Goal: Task Accomplishment & Management: Manage account settings

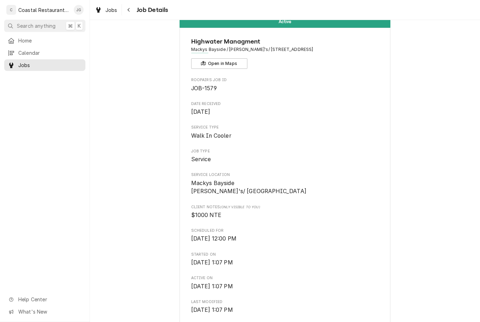
scroll to position [-5, 0]
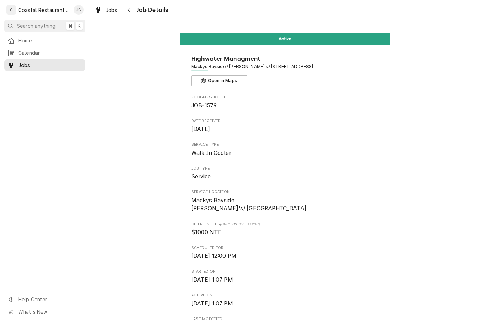
click at [45, 39] on span "Home" at bounding box center [50, 40] width 64 height 7
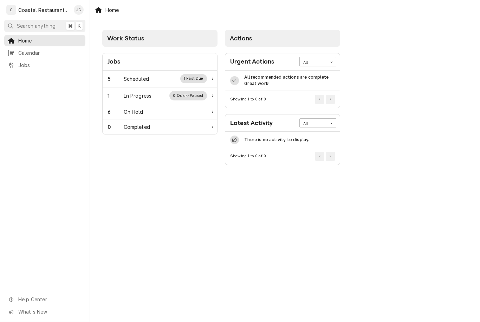
click at [161, 74] on div "5 Scheduled 1 Past Due" at bounding box center [156, 78] width 99 height 9
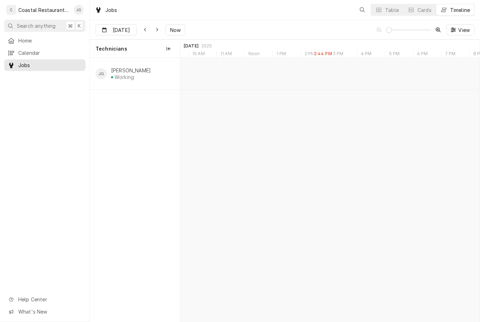
scroll to position [0, 5928]
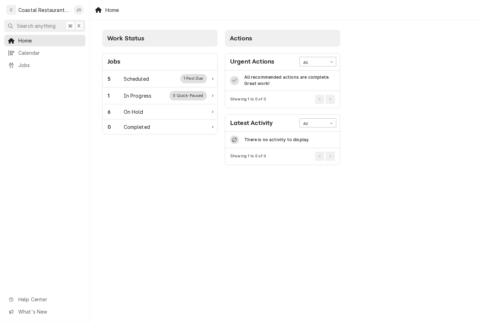
click at [125, 79] on div "Scheduled" at bounding box center [136, 78] width 25 height 7
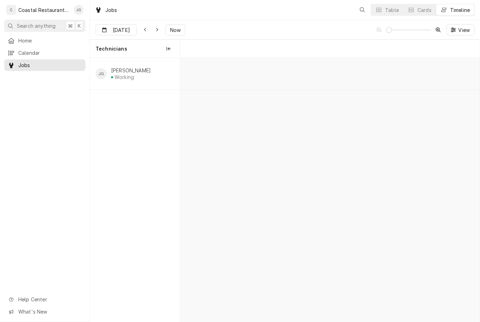
scroll to position [0, 5928]
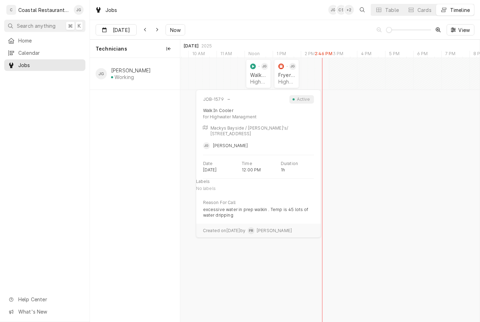
click at [257, 79] on div "Highwater Managment | Ocean City, 21842" at bounding box center [258, 82] width 17 height 6
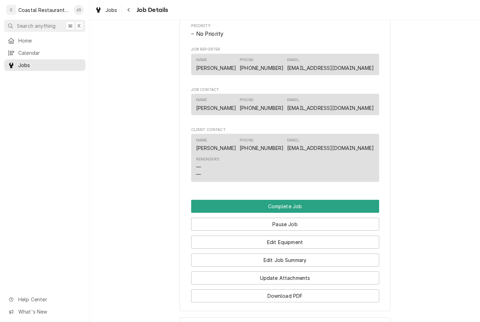
scroll to position [388, 0]
click at [309, 258] on button "Edit Job Summary" at bounding box center [285, 259] width 188 height 13
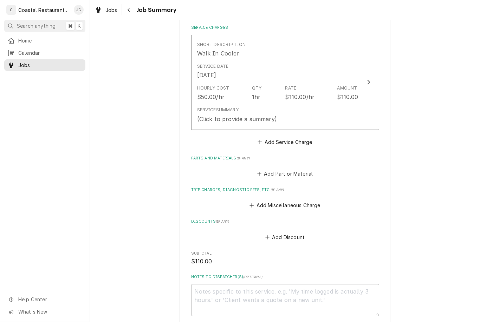
scroll to position [165, 0]
click at [254, 201] on button "Add Miscellaneous Charge" at bounding box center [284, 206] width 73 height 10
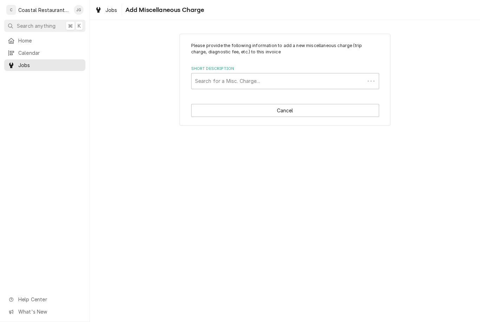
click at [426, 90] on div "Please provide the following information to add a new miscellaneous charge (tri…" at bounding box center [285, 79] width 390 height 105
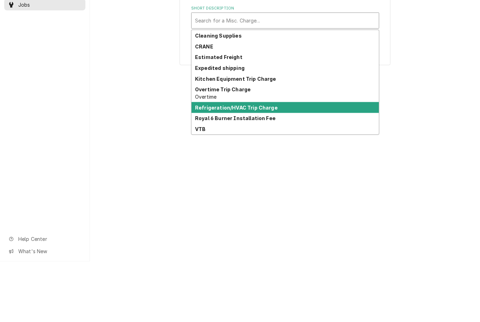
click at [264, 165] on strong "Refrigeration/HVAC Trip Charge" at bounding box center [236, 168] width 83 height 6
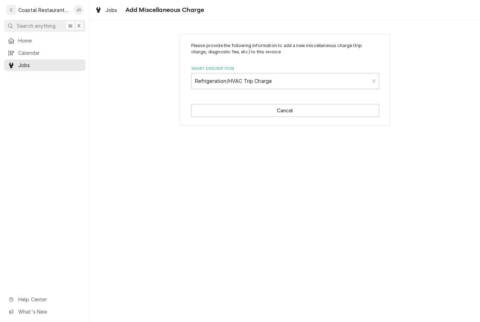
type textarea "x"
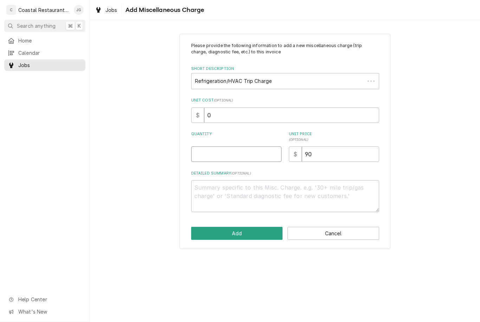
click at [248, 147] on input "Quantity" at bounding box center [236, 153] width 90 height 15
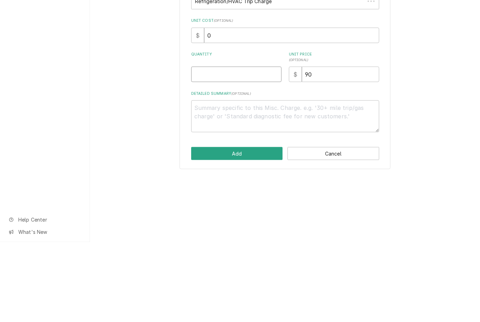
type input "1"
type textarea "x"
type input "1"
click at [432, 93] on div "Please provide the following information to add a new miscellaneous charge (tri…" at bounding box center [285, 141] width 390 height 228
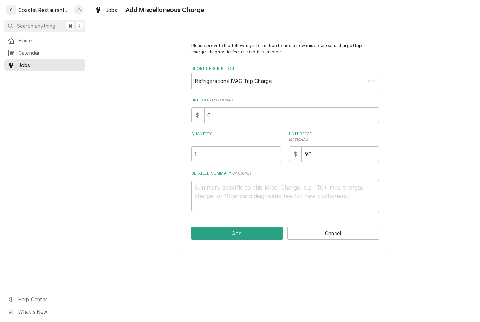
click at [243, 235] on button "Add" at bounding box center [237, 233] width 92 height 13
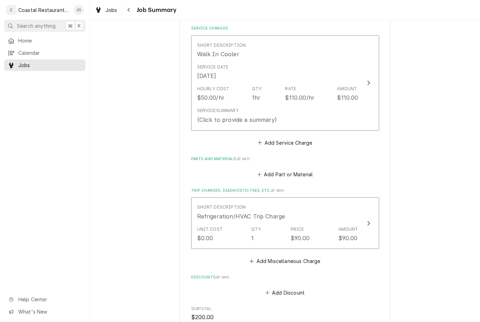
click at [318, 105] on div "Service Summary (Click to provide a summary)" at bounding box center [277, 116] width 161 height 22
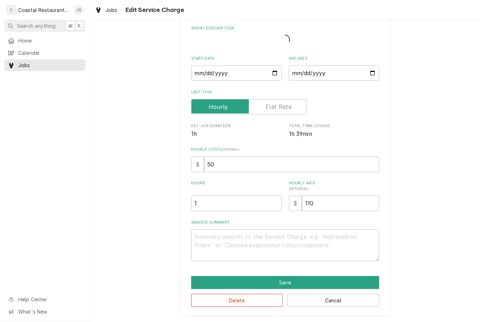
scroll to position [25, 0]
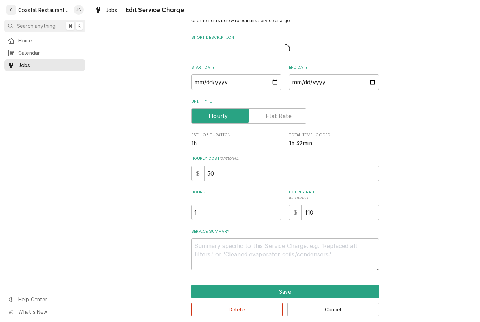
type textarea "x"
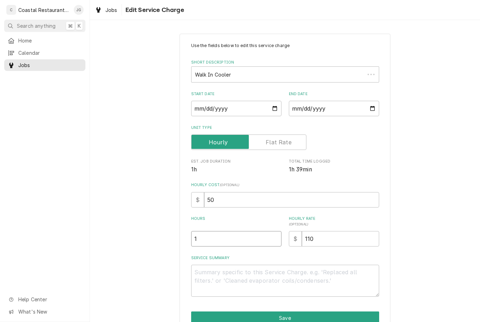
click at [240, 238] on input "1" at bounding box center [236, 238] width 90 height 15
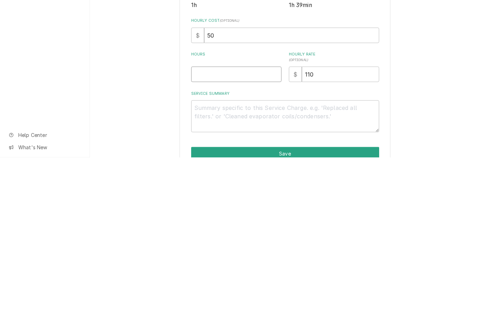
type textarea "x"
type input "2"
type textarea "x"
type input "2"
click at [238, 265] on textarea "Service Summary" at bounding box center [285, 281] width 188 height 32
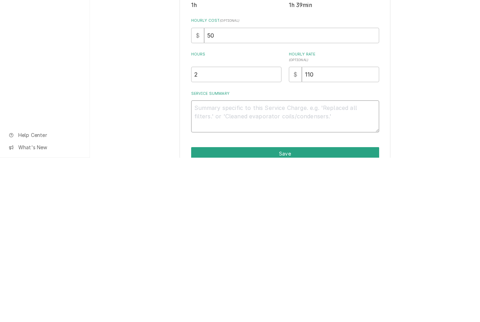
type textarea "x"
type textarea "Arr"
type textarea "x"
type textarea "Arriv"
type textarea "x"
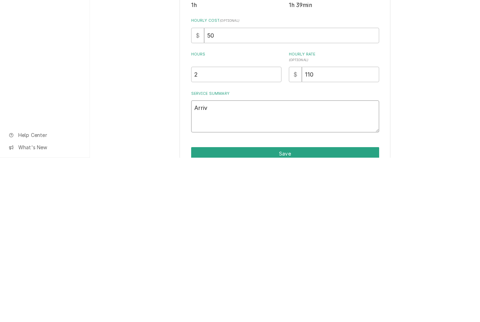
type textarea "Arrived"
type textarea "x"
type textarea "Arrived on"
type textarea "x"
type textarea "Arrived on site"
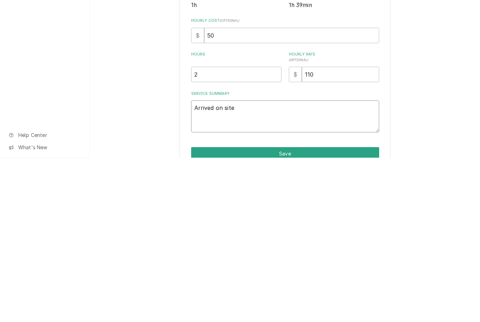
type textarea "x"
type textarea "Arrived on site checked in"
type textarea "x"
type textarea "Arrived on site checked in with"
type textarea "x"
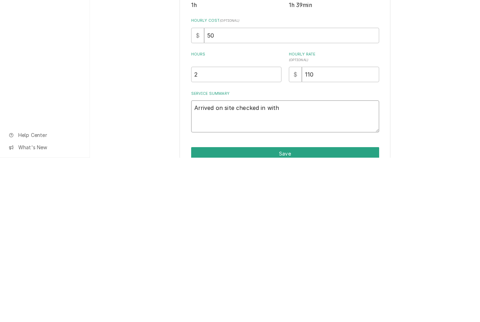
type textarea "Arrived on site checked in with kitchen manager"
type textarea "x"
type textarea "Arrived on site checked in with kitchen manager, found out"
type textarea "x"
type textarea "Arrived on site checked in with kitchen manager, found evaporator"
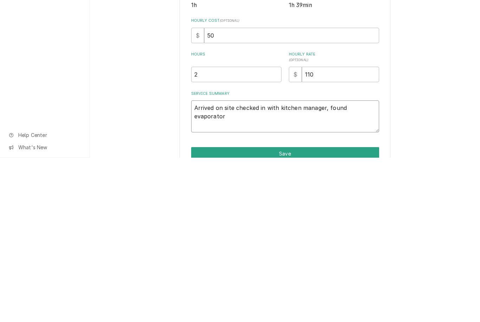
type textarea "x"
type textarea "Arrived on site checked in with kitchen manager, found evaporator 1/2"
type textarea "x"
type textarea "Arrived on site checked in with kitchen manager, found evaporator 1/2 blocked"
type textarea "x"
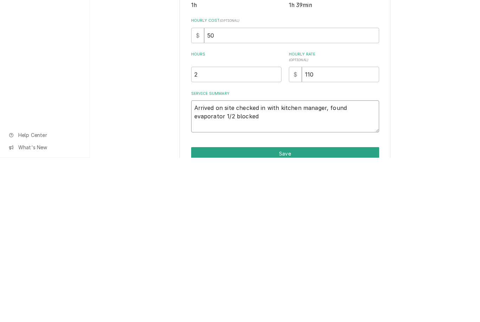
type textarea "Arrived on site checked in with kitchen manager, found evaporator 1/2 blocked by"
type textarea "x"
type textarea "Arrived on site checked in with kitchen manager, found evaporator 1/2 blocked b…"
type textarea "x"
type textarea "Arrived on site checked in with kitchen manager, found evaporator 1/2 block by …"
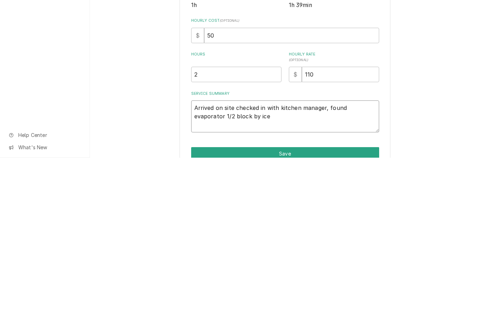
type textarea "x"
type textarea "Arrived on site checked in with kitchen manager, found evaporator 1/2 block by"
type textarea "x"
type textarea "Arrived on site checked in with kitchen manager, found evaporator 1/2 block"
type textarea "x"
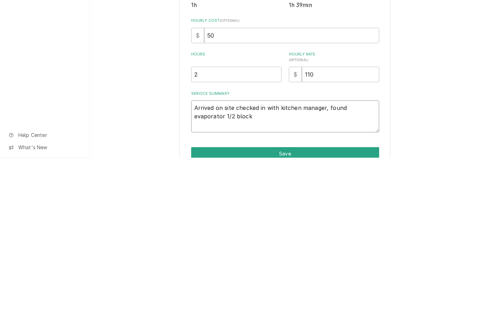
type textarea "Arrived on site checked in with kitchen manager, found evaporator 1/2"
type textarea "x"
type textarea "Arrived on site checked in with kitchen manager, found evaporator 1/"
type textarea "x"
type textarea "Arrived on site checked in with kitchen manager, found evaporator"
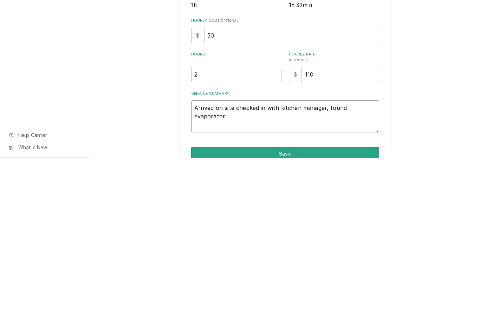
type textarea "x"
type textarea "Arrived on site checked in with kitchen manager, found"
type textarea "x"
type textarea "Arrived on site checked in with kitchen manager,"
type textarea "x"
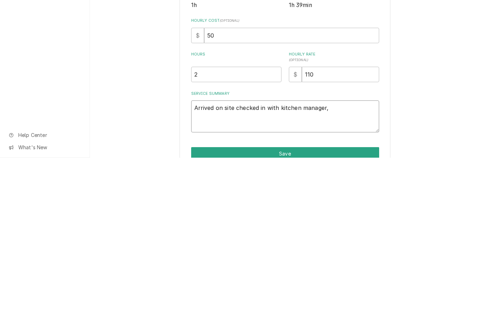
type textarea "Arrived on site checked in with kitchen manager,"
type textarea "x"
type textarea "Arrived on site checked in with kitchen manager."
type textarea "x"
type textarea "Arrived on site checked in with kitchen manager."
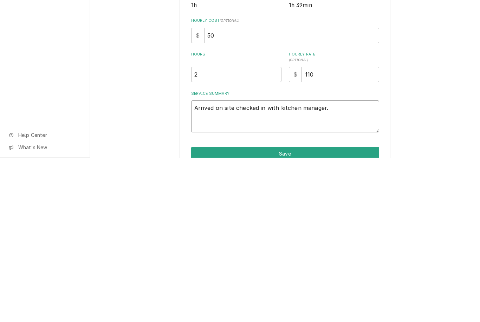
type textarea "x"
type textarea "Arrived on site checked in with kitchen manager. Fou"
type textarea "x"
type textarea "Arrived on site checked in with kitchen manager. Found"
type textarea "x"
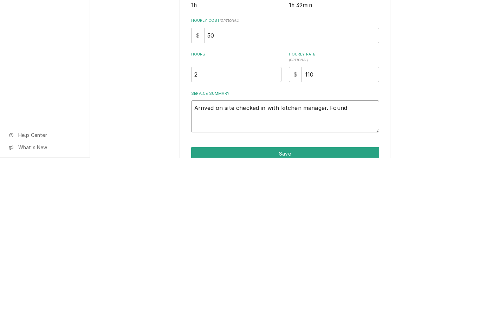
type textarea "Arrived on site checked in with kitchen manager. Found out"
type textarea "x"
type textarea "Arrived on site checked in with kitchen manager. Found evaporator"
type textarea "x"
type textarea "Arrived on site checked in with kitchen manager. Found evaporator coils."
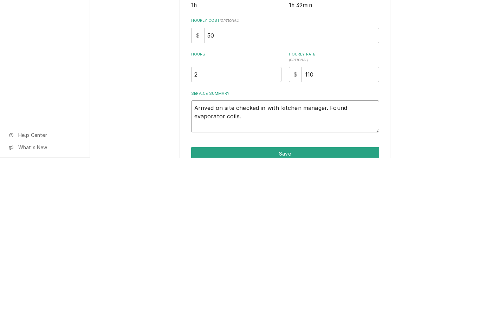
type textarea "x"
type textarea "Arrived on site checked in with kitchen manager. Found evaporator coils blocked…"
type textarea "x"
type textarea "Arrived on site checked in with kitchen manager. Found evaporator coils blocked…"
type textarea "x"
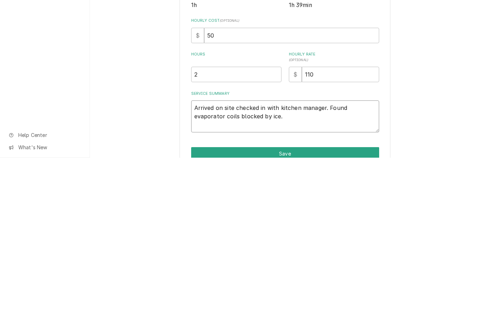
type textarea "Arrived on site checked in with kitchen manager. Found evaporator coils, blocke…"
type textarea "x"
type textarea "Arrived on site checked in with kitchen manager. Found evaporator coils blocked…"
type textarea "x"
type textarea "Arrived on site checked in with kitchen manager. Found evaporator coils blocked…"
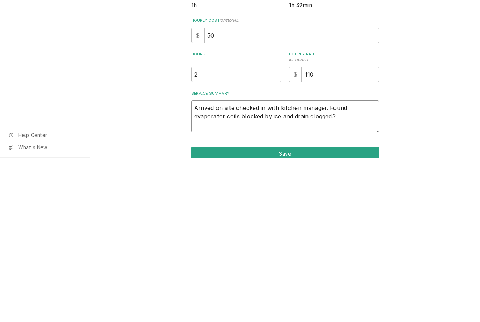
type textarea "x"
type textarea "Arrived on site checked in with kitchen manager. Found evaporator coils blocked…"
type textarea "x"
type textarea "Arrived on site checked in with kitchen manager. Found evaporator coils blocked…"
type textarea "x"
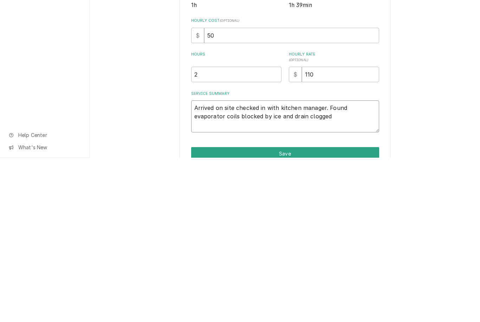
type textarea "Arrived on site checked in with kitchen manager. Found evaporator coils blocked…"
type textarea "x"
type textarea "Arrived on site checked in with kitchen manager. Found evaporator coils blocked…"
type textarea "x"
type textarea "Arrived on site checked in with kitchen manager. Found evaporator coils blocked…"
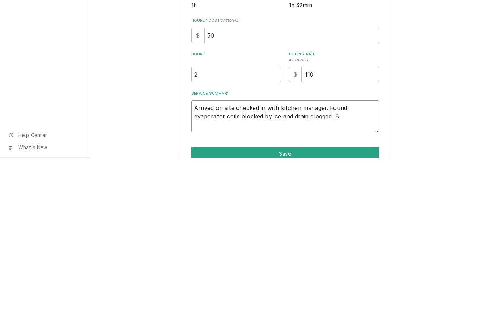
type textarea "x"
type textarea "Arrived on site checked in with kitchen manager. Found evaporator coils blocked…"
type textarea "x"
type textarea "Arrived on site checked in with kitchen manager. Found evaporator coils blocked…"
type textarea "x"
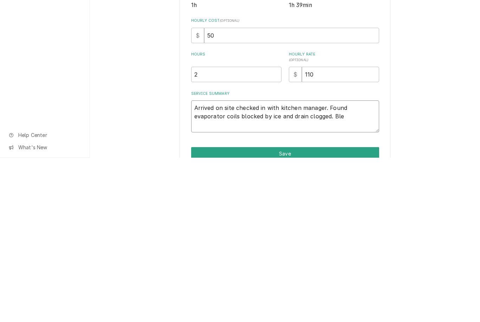
type textarea "Arrived on site checked in with kitchen manager. Found evaporator coils blocked…"
type textarea "x"
type textarea "Arrived on site checked in with kitchen manager. Found evaporator coils blocked…"
type textarea "x"
type textarea "Arrived on site checked in with kitchen manager. Found evaporator coils blocked…"
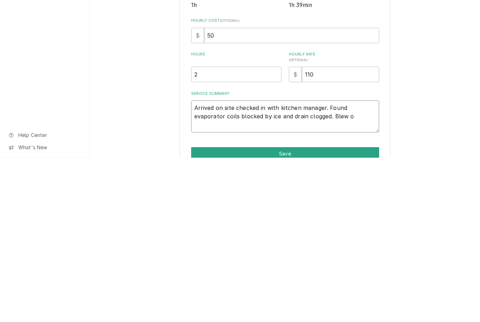
type textarea "x"
type textarea "Arrived on site checked in with kitchen manager. Found evaporator coils blocked…"
type textarea "x"
type textarea "Arrived on site checked in with kitchen manager. Found evaporator coils blocked…"
type textarea "x"
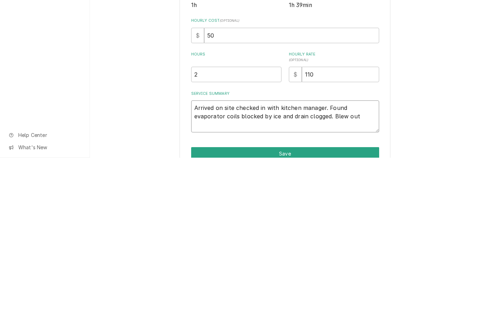
type textarea "Arrived on site checked in with kitchen manager. Found evaporator coils blocked…"
type textarea "x"
type textarea "Arrived on site checked in with kitchen manager. Found evaporator coils blocked…"
type textarea "x"
type textarea "Arrived on site checked in with kitchen manager. Found evaporator coils blocked…"
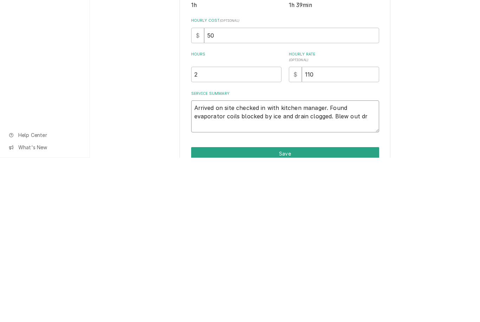
type textarea "x"
type textarea "Arrived on site checked in with kitchen manager. Found evaporator coils blocked…"
type textarea "x"
type textarea "Arrived on site checked in with kitchen manager. Found evaporator coils blocked…"
type textarea "x"
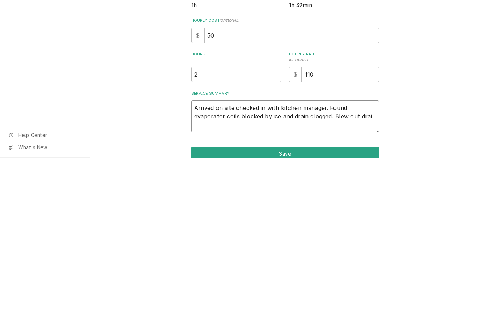
type textarea "Arrived on site checked in with kitchen manager. Found evaporator coils blocked…"
type textarea "x"
type textarea "Arrived on site checked in with kitchen manager. Found evaporator coils blocked…"
type textarea "x"
type textarea "Arrived on site checked in with kitchen manager. Found evaporator coils blocked…"
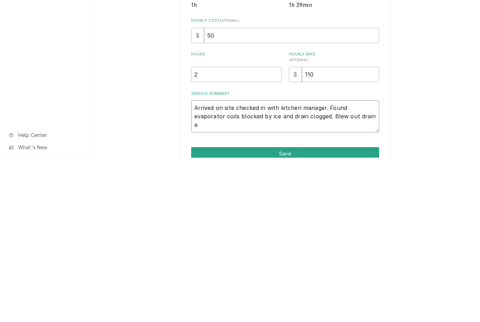
type textarea "x"
type textarea "Arrived on site checked in with kitchen manager. Found evaporator coils blocked…"
type textarea "x"
type textarea "Arrived on site checked in with kitchen manager. Found evaporator coils blocked…"
type textarea "x"
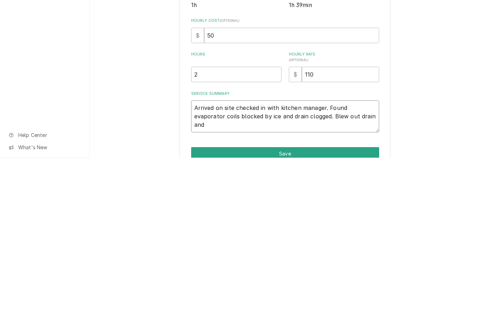
type textarea "Arrived on site checked in with kitchen manager. Found evaporator coils blocked…"
type textarea "x"
type textarea "Arrived on site checked in with kitchen manager. Found evaporator coils blocked…"
type textarea "x"
type textarea "Arrived on site checked in with kitchen manager. Found evaporator coils blocked…"
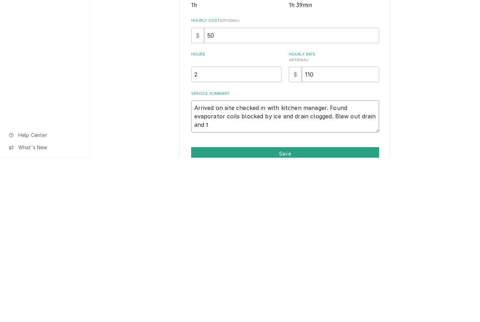
type textarea "x"
type textarea "Arrived on site checked in with kitchen manager. Found evaporator coils blocked…"
type textarea "x"
type textarea "Arrived on site checked in with kitchen manager. Found evaporator coils blocked…"
type textarea "x"
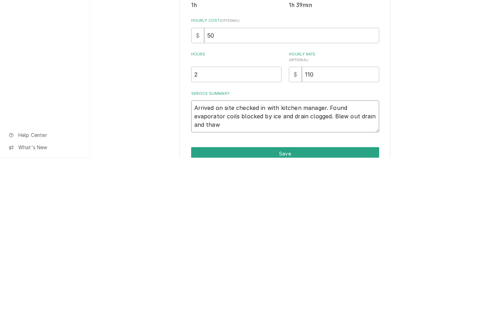
type textarea "Arrived on site checked in with kitchen manager. Found evaporator coils blocked…"
type textarea "x"
type textarea "Arrived on site checked in with kitchen manager. Found evaporator coils blocked…"
type textarea "x"
type textarea "Arrived on site checked in with kitchen manager. Found evaporator coils blocked…"
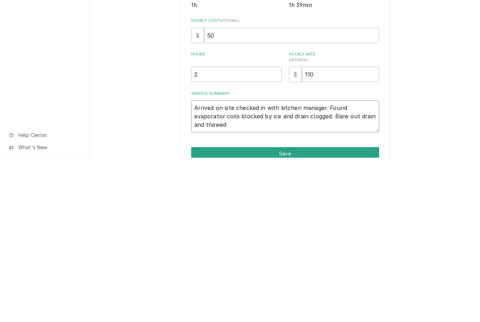
type textarea "x"
type textarea "Arrived on site checked in with kitchen manager. Found evaporator coils blocked…"
type textarea "x"
type textarea "Arrived on site checked in with kitchen manager. Found evaporator coils blocked…"
type textarea "x"
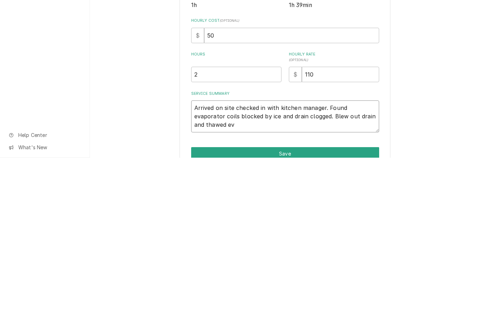
type textarea "Arrived on site checked in with kitchen manager. Found evaporator coils blocked…"
type textarea "x"
type textarea "Arrived on site checked in with kitchen manager. Found evaporator coils blocked…"
type textarea "x"
type textarea "Arrived on site checked in with kitchen manager. Found evaporator coils blocked…"
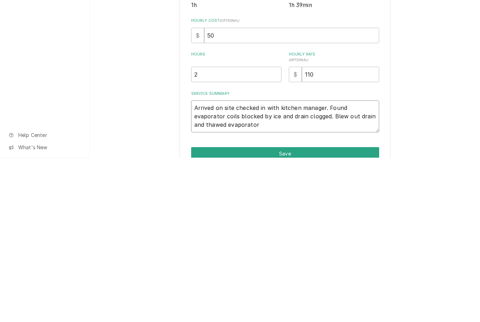
type textarea "x"
type textarea "Arrived on site checked in with kitchen manager. Found evaporator coils blocked…"
type textarea "x"
type textarea "Arrived on site checked in with kitchen manager. Found evaporator coils blocked…"
type textarea "x"
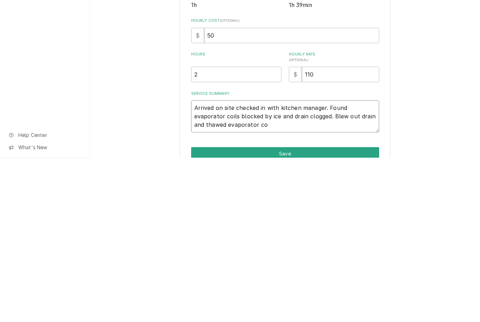
type textarea "Arrived on site checked in with kitchen manager. Found evaporator coils blocked…"
type textarea "x"
type textarea "Arrived on site checked in with kitchen manager. Found evaporator coils blocked…"
type textarea "x"
type textarea "Arrived on site checked in with kitchen manager. Found evaporator coils blocked…"
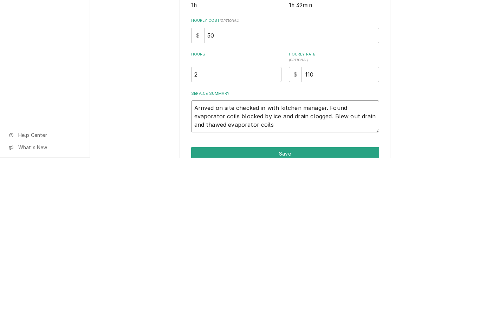
type textarea "x"
type textarea "Arrived on site checked in with kitchen manager. Found evaporator coils blocked…"
type textarea "x"
type textarea "Arrived on site checked in with kitchen manager. Found evaporator coils blocked…"
type textarea "x"
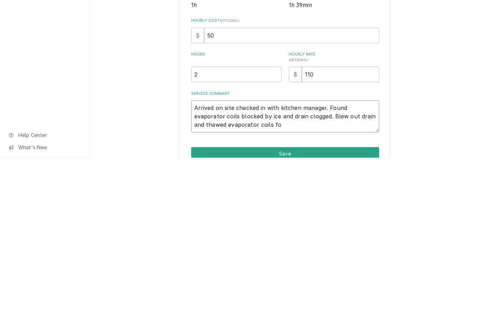
type textarea "Arrived on site checked in with kitchen manager. Found evaporator coils blocked…"
type textarea "x"
type textarea "Arrived on site checked in with kitchen manager. Found evaporator coils blocked…"
type textarea "x"
type textarea "Arrived on site checked in with kitchen manager. Found evaporator coils blocked…"
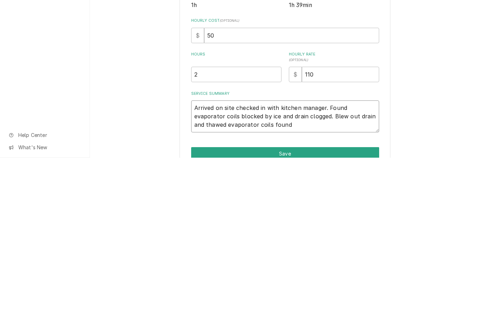
type textarea "x"
type textarea "Arrived on site checked in with kitchen manager. Found evaporator coils blocked…"
type textarea "x"
type textarea "Arrived on site checked in with kitchen manager. Found evaporator coils blocked…"
type textarea "x"
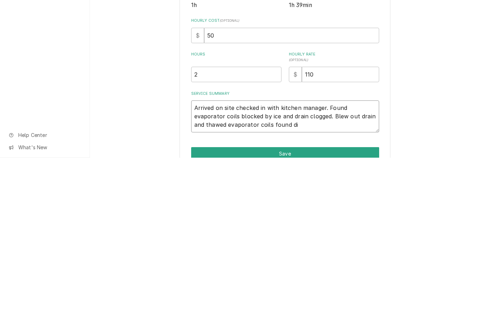
type textarea "Arrived on site checked in with kitchen manager. Found evaporator coils blocked…"
type textarea "x"
type textarea "Arrived on site checked in with kitchen manager. Found evaporator coils blocked…"
type textarea "x"
type textarea "Arrived on site checked in with kitchen manager. Found evaporator coils blocked…"
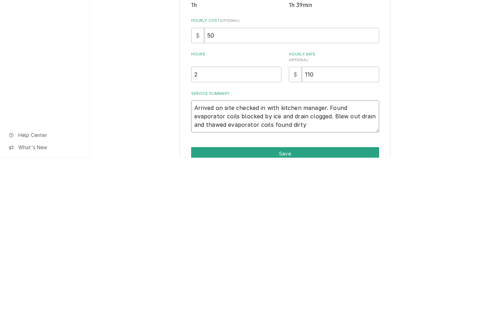
type textarea "x"
type textarea "Arrived on site checked in with kitchen manager. Found evaporator coils blocked…"
type textarea "x"
type textarea "Arrived on site checked in with kitchen manager. Found evaporator coils blocked…"
type textarea "x"
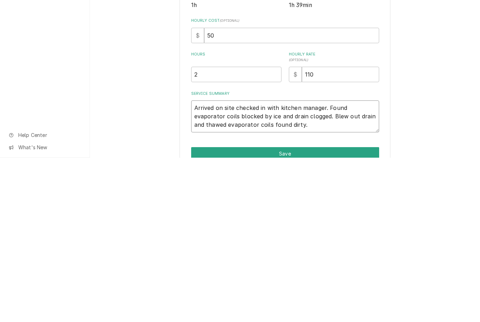
type textarea "Arrived on site checked in with kitchen manager. Found evaporator coils blocked…"
type textarea "x"
type textarea "Arrived on site checked in with kitchen manager. Found evaporator coils blocked…"
type textarea "x"
type textarea "Arrived on site checked in with kitchen manager. Found evaporator coils blocked…"
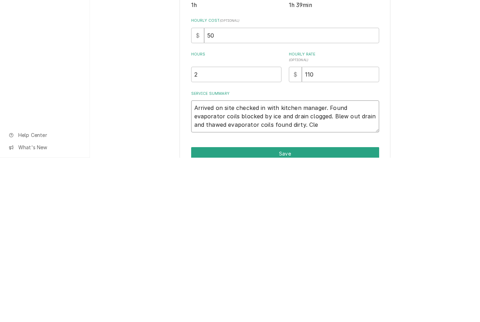
type textarea "x"
type textarea "Arrived on site checked in with kitchen manager. Found evaporator coils blocked…"
type textarea "x"
type textarea "Arrived on site checked in with kitchen manager. Found evaporator coils blocked…"
type textarea "x"
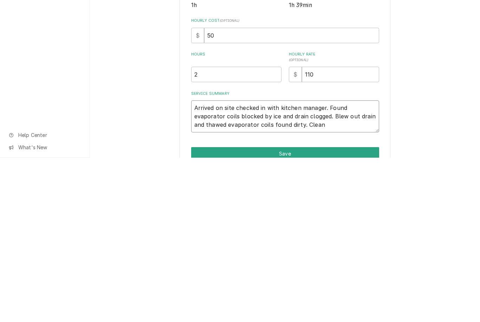
type textarea "Arrived on site checked in with kitchen manager. Found evaporator coils blocked…"
type textarea "x"
type textarea "Arrived on site checked in with kitchen manager. Found evaporator coils blocked…"
type textarea "x"
type textarea "Arrived on site checked in with kitchen manager. Found evaporator coils blocked…"
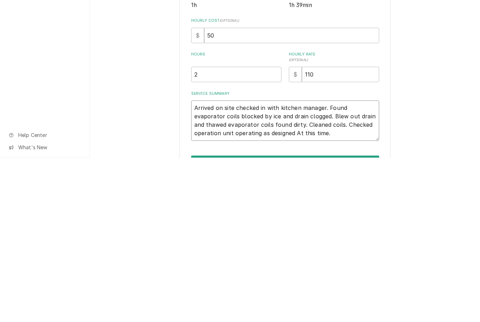
click at [303, 265] on textarea "Arrived on site checked in with kitchen manager. Found evaporator coils blocked…" at bounding box center [285, 285] width 188 height 40
click at [296, 265] on textarea "Arrived on site checked in with kitchen manager. Found evaporator coils blocked…" at bounding box center [285, 285] width 188 height 40
click at [338, 265] on textarea "Arrived on site checked in with kitchen manager. Found evaporator coils blocked…" at bounding box center [285, 285] width 188 height 40
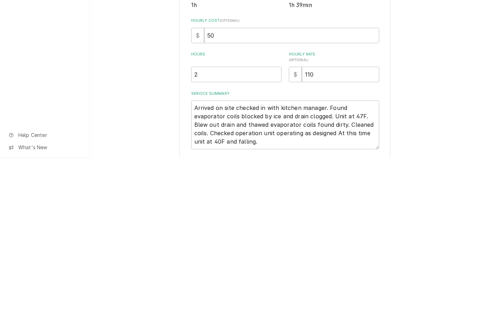
click at [420, 118] on div "Use the fields below to edit this service charge Short Description Walk In Cool…" at bounding box center [285, 200] width 390 height 347
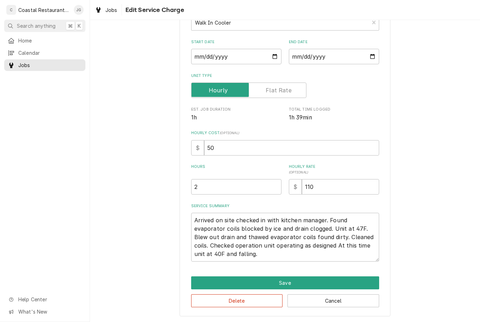
click at [323, 278] on button "Save" at bounding box center [285, 282] width 188 height 13
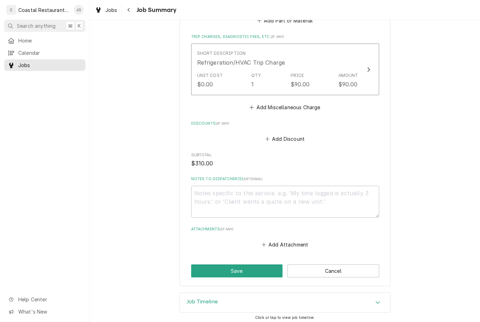
scroll to position [353, 0]
click at [256, 271] on button "Save" at bounding box center [237, 271] width 92 height 13
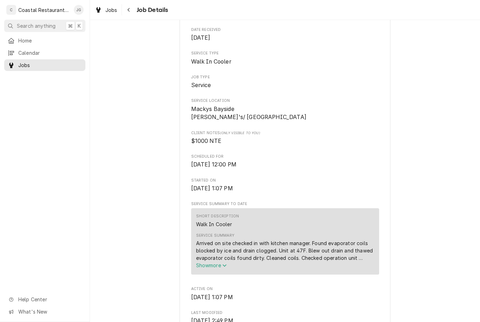
scroll to position [95, 0]
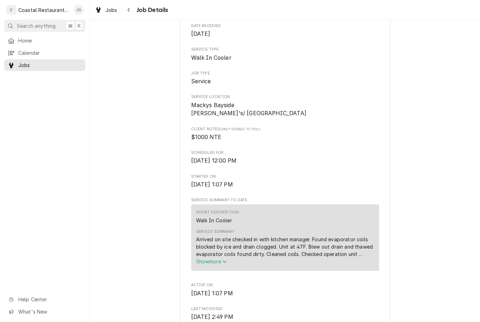
click at [133, 206] on div "Active Highwater Managment [GEOGRAPHIC_DATA] / Macky's/ [GEOGRAPHIC_DATA] Open …" at bounding box center [285, 313] width 390 height 763
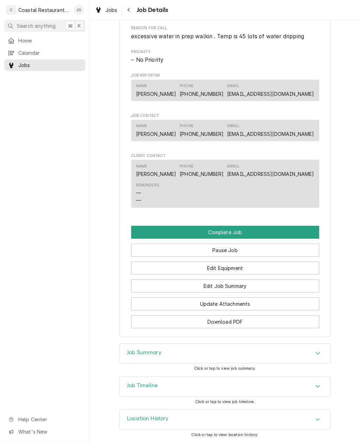
scroll to position [447, 0]
click at [238, 230] on button "Complete Job" at bounding box center [225, 232] width 188 height 13
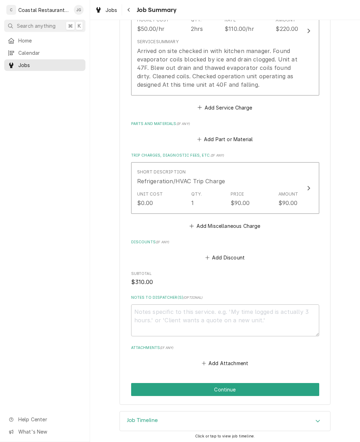
scroll to position [233, 0]
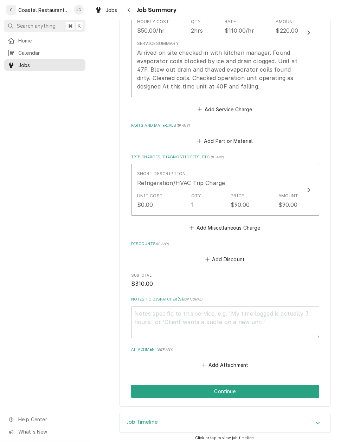
click at [230, 385] on button "Continue" at bounding box center [225, 391] width 188 height 13
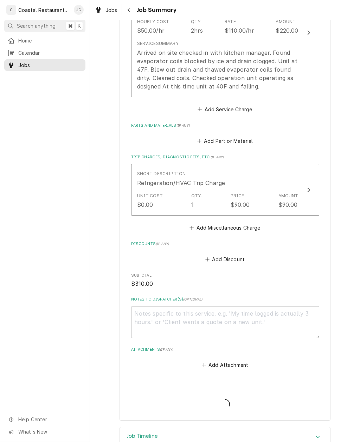
type textarea "x"
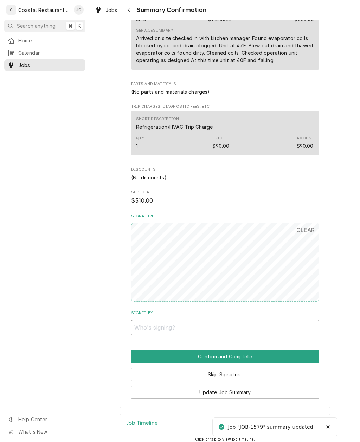
click at [209, 321] on input "Signed By" at bounding box center [225, 327] width 188 height 15
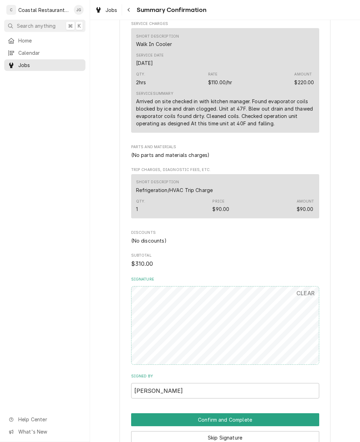
scroll to position [169, 0]
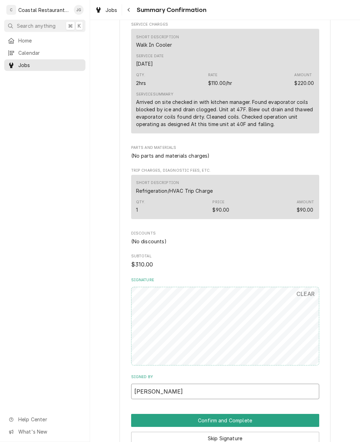
type input "Kenny"
click at [259, 414] on button "Confirm and Complete" at bounding box center [225, 420] width 188 height 13
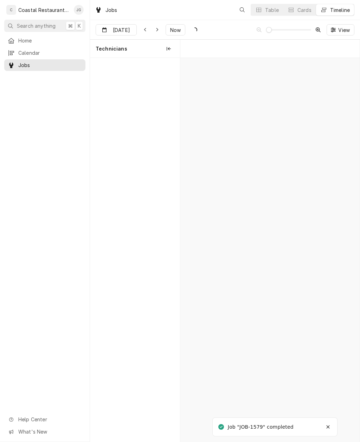
scroll to position [0, 3547]
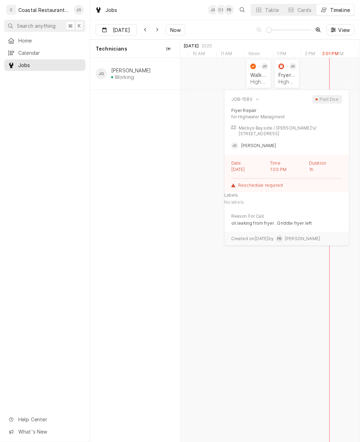
click at [287, 78] on div "Fryer Repair Highwater Managment | Ocean City, 21842" at bounding box center [286, 78] width 19 height 15
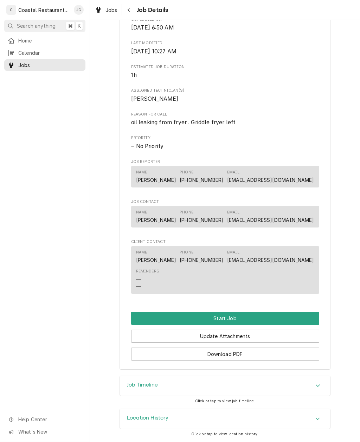
scroll to position [252, 0]
click at [263, 314] on button "Start Job" at bounding box center [225, 318] width 188 height 13
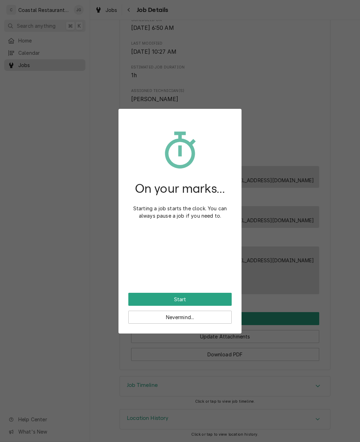
click at [214, 294] on button "Start" at bounding box center [179, 299] width 103 height 13
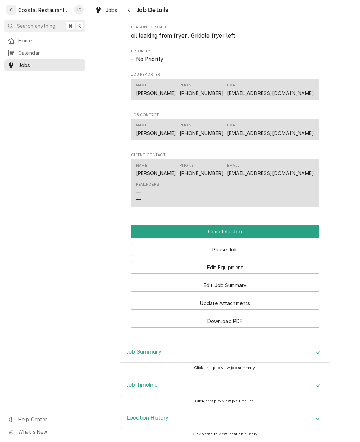
scroll to position [362, 0]
click at [241, 300] on button "Update Attachments" at bounding box center [225, 303] width 188 height 13
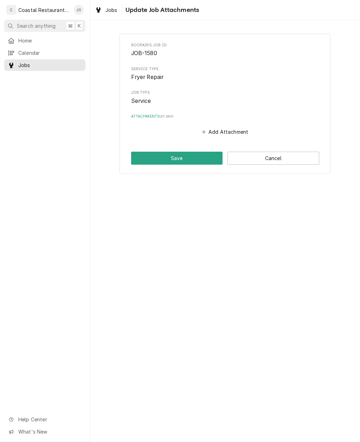
click at [271, 155] on button "Cancel" at bounding box center [273, 158] width 92 height 13
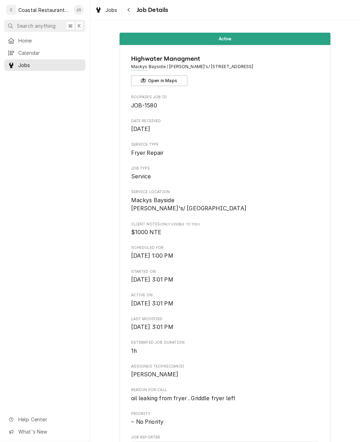
scroll to position [357, 0]
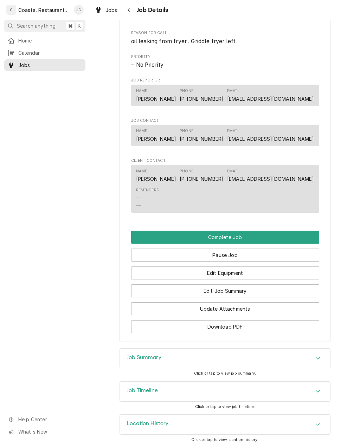
click at [242, 291] on button "Edit Job Summary" at bounding box center [225, 291] width 188 height 13
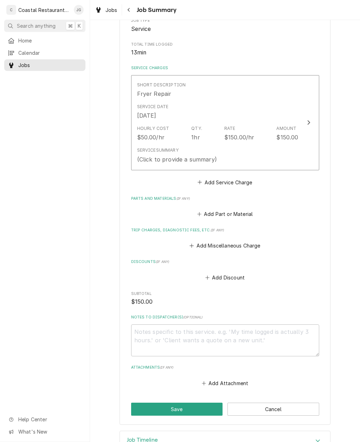
scroll to position [132, 0]
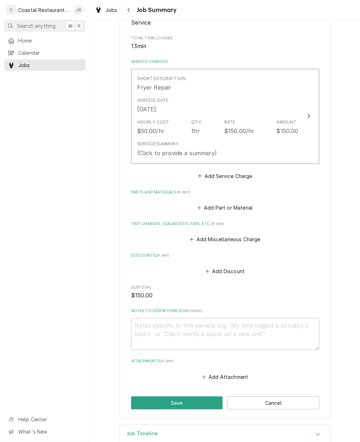
click at [192, 235] on button "Add Miscellaneous Charge" at bounding box center [224, 240] width 73 height 10
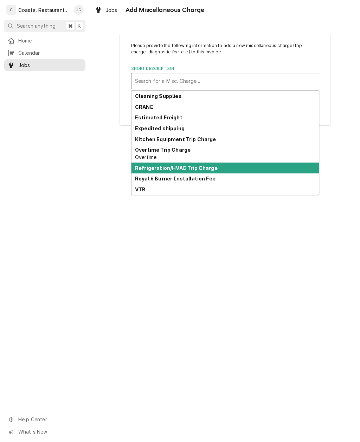
click at [196, 166] on strong "Refrigeration/HVAC Trip Charge" at bounding box center [176, 168] width 83 height 6
type textarea "x"
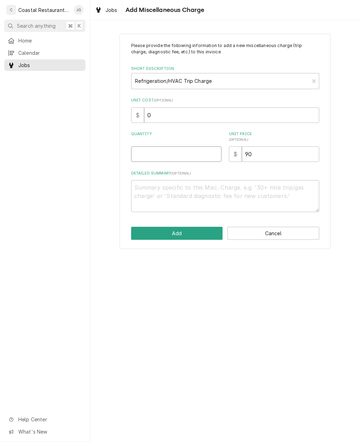
click at [190, 148] on input "Quantity" at bounding box center [176, 153] width 90 height 15
type input "1"
click at [196, 233] on button "Add" at bounding box center [177, 233] width 92 height 13
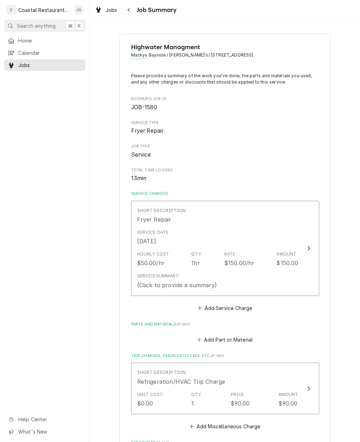
scroll to position [132, 0]
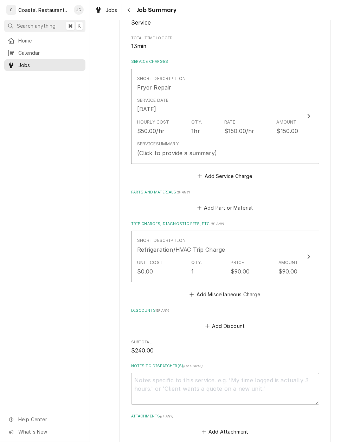
click at [239, 138] on div "Service Summary (Click to provide a summary)" at bounding box center [217, 149] width 161 height 22
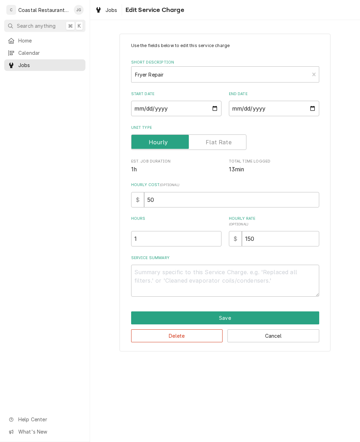
click at [199, 277] on textarea "Service Summary" at bounding box center [225, 281] width 188 height 32
type textarea "x"
type textarea "Sp"
type textarea "x"
type textarea "Spo"
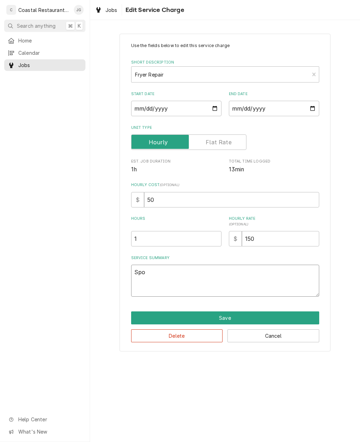
type textarea "x"
type textarea "Spok"
type textarea "x"
type textarea "Spoke"
type textarea "x"
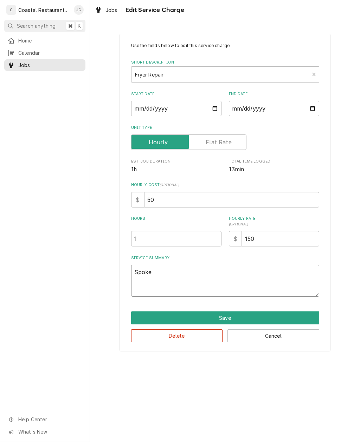
type textarea "Spoke t"
type textarea "x"
type textarea "Spoke to"
type textarea "x"
type textarea "Spoke"
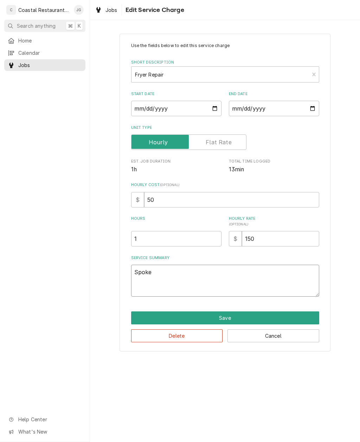
type textarea "x"
type textarea "Spok"
type textarea "x"
type textarea "Spo"
type textarea "x"
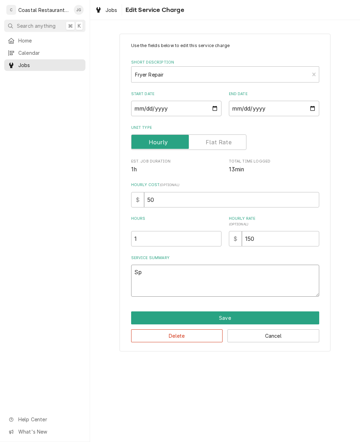
type textarea "S"
type textarea "x"
type textarea "Fo"
type textarea "x"
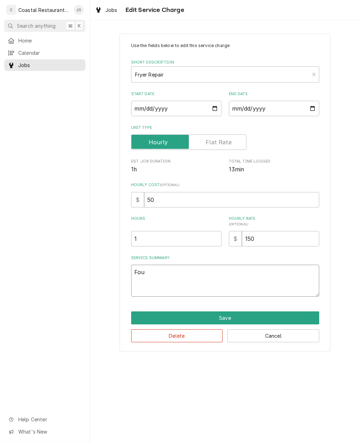
type textarea "Foun"
type textarea "x"
type textarea "Found"
type textarea "x"
type textarea "Found"
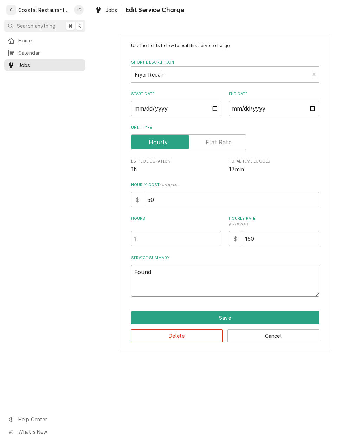
type textarea "x"
type textarea "Found f"
type textarea "x"
type textarea "Found fr"
type textarea "x"
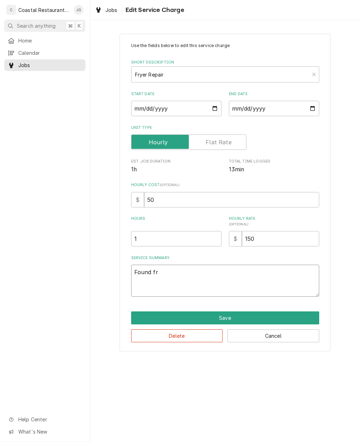
type textarea "Found fry"
type textarea "x"
type textarea "Found fryer"
type textarea "x"
type textarea "Found fryer"
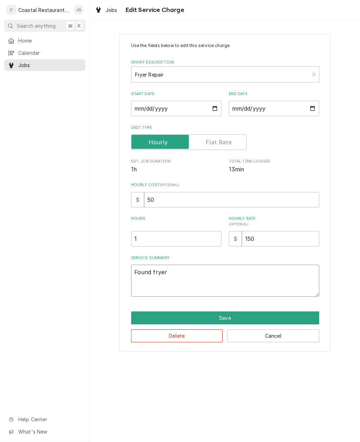
type textarea "x"
type textarea "Found fryer o"
type textarea "x"
type textarea "Found fryer"
type textarea "x"
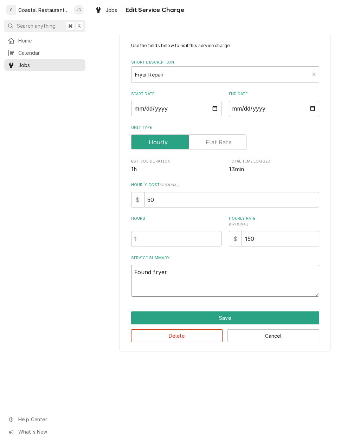
type textarea "Found frye"
type textarea "x"
type textarea "Found fr"
type textarea "x"
type textarea "Found f"
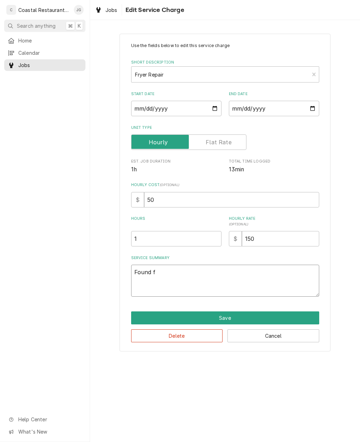
type textarea "x"
type textarea "Found f"
type textarea "x"
type textarea "Found fry"
type textarea "x"
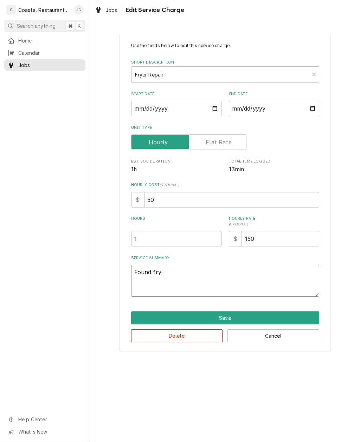
type textarea "Found fry,"
type textarea "x"
type textarea "Found fry,as"
type textarea "x"
type textarea "Found fry,ast"
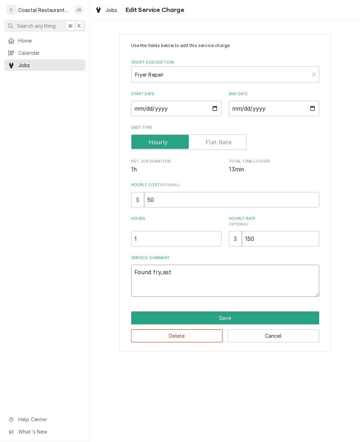
type textarea "x"
type textarea "Found fry,aste"
type textarea "x"
type textarea "Found fry,aster"
type textarea "x"
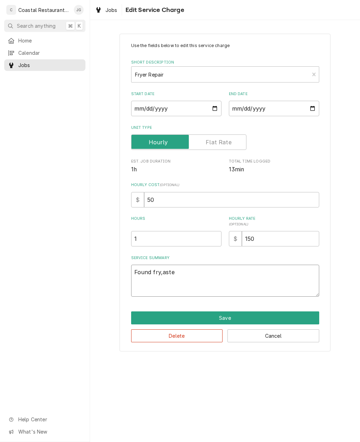
type textarea "Found fry,ast"
type textarea "x"
type textarea "Found fry,as"
type textarea "x"
type textarea "Found fry,a"
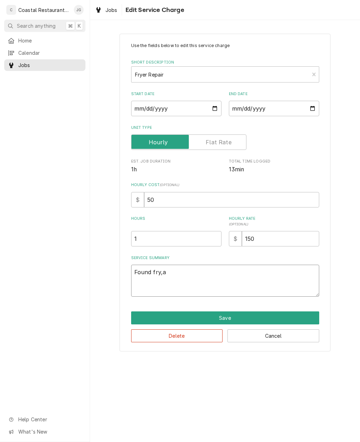
type textarea "x"
type textarea "Found fry,"
type textarea "x"
type textarea "Found fr"
type textarea "x"
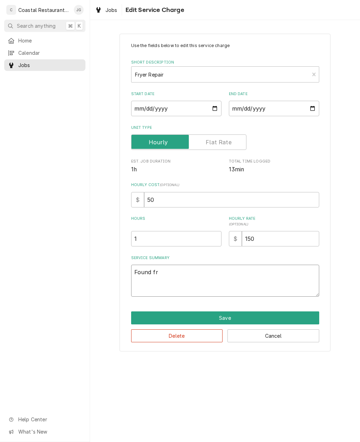
type textarea "Found f"
type textarea "x"
type textarea "Found"
type textarea "x"
type textarea "Found F"
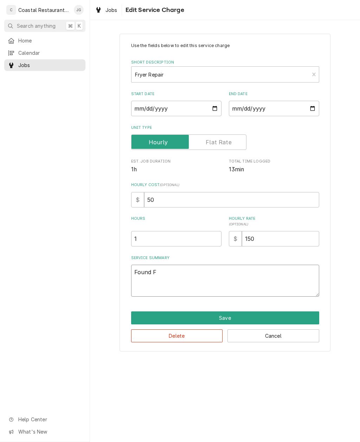
type textarea "x"
type textarea "Found Fr"
type textarea "x"
type textarea "Found Fry"
type textarea "x"
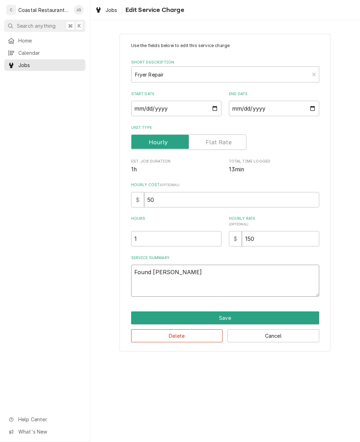
type textarea "Found Frym"
type textarea "x"
type textarea "Found Fryma"
type textarea "x"
type textarea "Found Frymast"
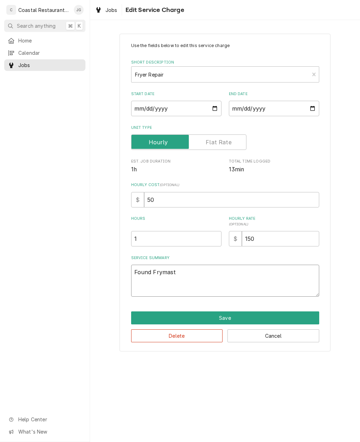
type textarea "x"
type textarea "Found Frymaste"
type textarea "x"
type textarea "Found Frymaster"
type textarea "x"
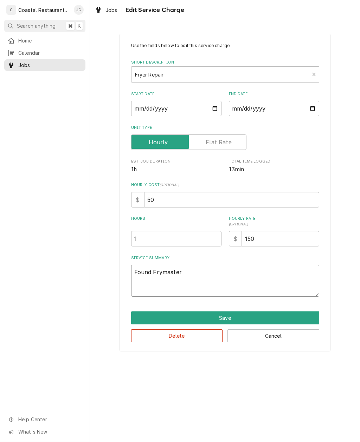
type textarea "Found Frymaster"
type textarea "x"
type textarea "Found Frymaster f"
type textarea "x"
type textarea "Found Frymaster fr"
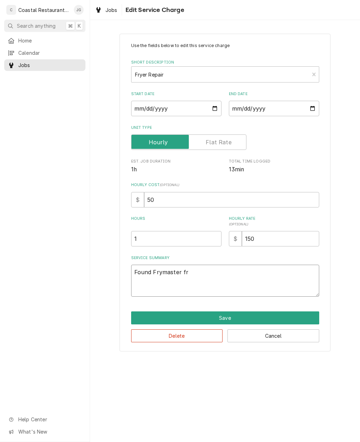
type textarea "x"
type textarea "Found Frymaster fry"
type textarea "x"
type textarea "Found Frymaster frye"
type textarea "x"
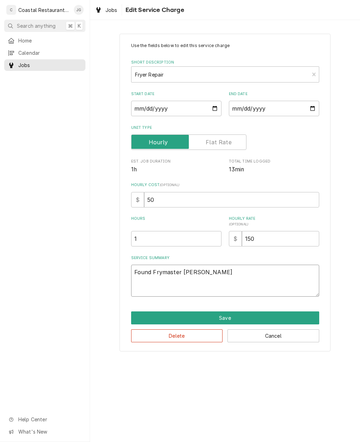
type textarea "Found Frymaster fryer"
type textarea "x"
type textarea "Found Frymaster fryer"
type textarea "x"
type textarea "Found Frymaster fryer o"
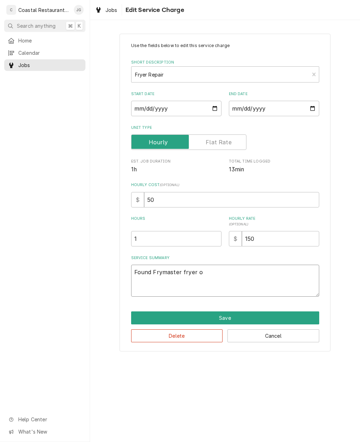
type textarea "x"
type textarea "Found Frymaster fryer on"
type textarea "x"
type textarea "Found Frymaster fryer on"
type textarea "x"
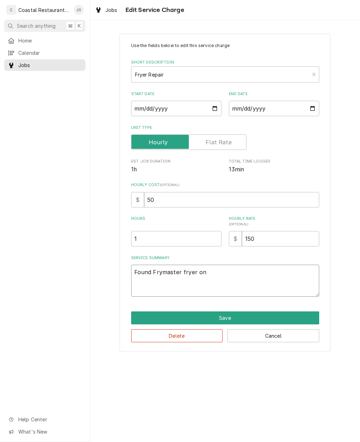
type textarea "Found Frymaster fryer on l"
type textarea "x"
type textarea "Found Frymaster fryer on le"
type textarea "x"
type textarea "Found Frymaster fryer on lef"
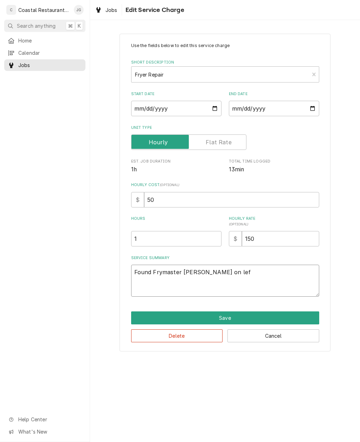
type textarea "x"
type textarea "Found Frymaster fryer on left"
type textarea "x"
type textarea "Found Frymaster fryer on left"
type textarea "x"
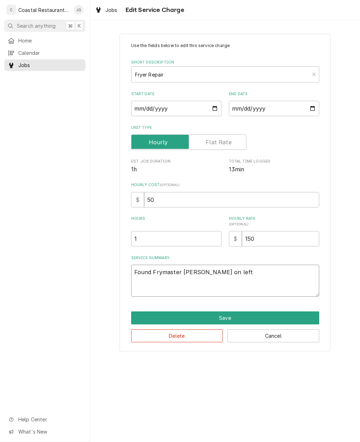
type textarea "Found Frymaster fryer on left d"
type textarea "x"
type textarea "Found Frymaster fryer on left dr"
type textarea "x"
type textarea "Found Frymaster fryer on left dri"
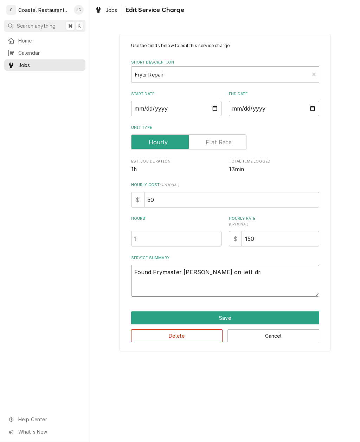
type textarea "x"
type textarea "Found Frymaster fryer on left drip"
type textarea "x"
type textarea "Found Frymaster fryer on left drip o"
type textarea "x"
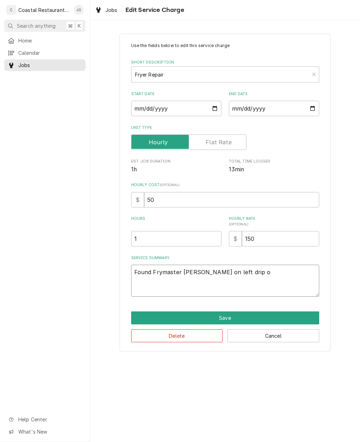
type textarea "Found Frymaster fryer on left drip oi"
type textarea "x"
type textarea "Found Frymaster fryer on left drip oil"
type textarea "x"
type textarea "Found Frymaster fryer on left drip oil"
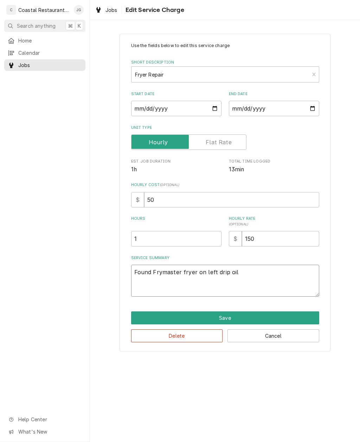
type textarea "x"
type textarea "Found Frymaster fryer on left drip oil f"
type textarea "x"
type textarea "Found Frymaster fryer on left drip oil fr"
type textarea "x"
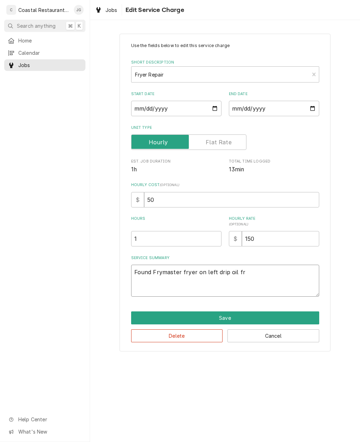
type textarea "Found Frymaster fryer on left drip oil fro"
type textarea "x"
type textarea "Found Frymaster fryer on left drip oil from"
type textarea "x"
type textarea "Found Frymaster fryer on left drip oil from"
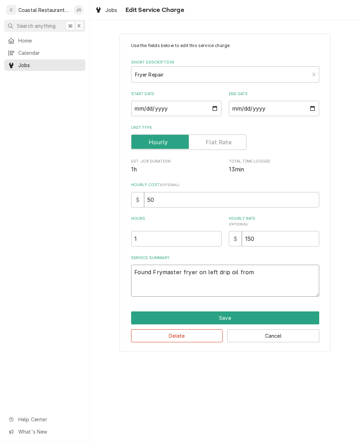
type textarea "x"
type textarea "Found Frymaster fryer on left drip oil from d"
type textarea "x"
type textarea "Found Frymaster fryer on left drip oil from dr"
type textarea "x"
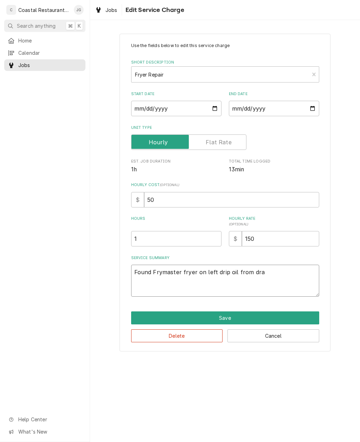
type textarea "Found Frymaster fryer on left drip oil from drai"
type textarea "x"
type textarea "Found Frymaster fryer on left drip oil from drain"
type textarea "x"
type textarea "Found Frymaster fryer on left drip oil from drain"
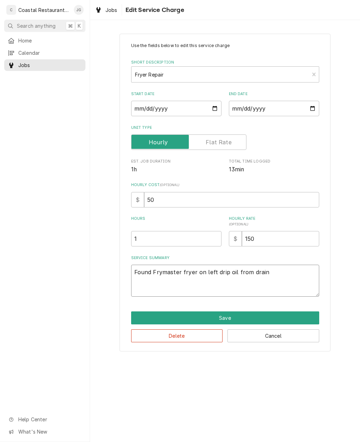
type textarea "x"
type textarea "Found Frymaster fryer on left drip oil from drain t"
type textarea "x"
type textarea "Found Frymaster fryer on left drip oil from drain th"
type textarea "x"
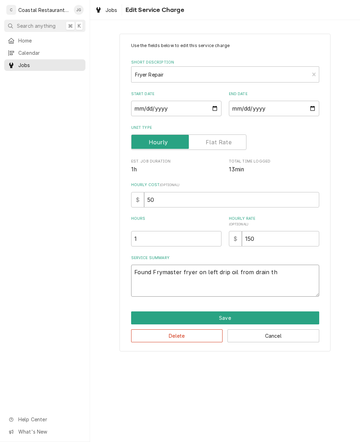
type textarea "Found Frymaster fryer on left drip oil from drain the"
type textarea "x"
type textarea "Found Frymaster fryer on left drip oil from drain ther"
type textarea "x"
type textarea "Found Frymaster fryer on left drip oil from drain there"
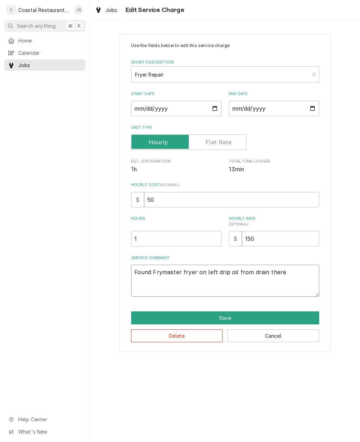
type textarea "x"
type textarea "Found Frymaster fryer on left drip oil from drain there"
type textarea "x"
type textarea "Found Frymaster fryer on left drip oil from drain there ap"
type textarea "x"
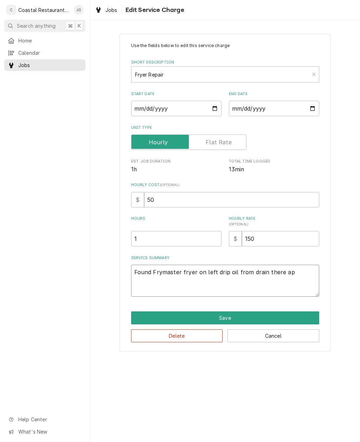
type textarea "Found Frymaster fryer on left drip oil from drain there app"
type textarea "x"
type textarea "Found Frymaster fryer on left drip oil from drain there appr"
type textarea "x"
type textarea "Found Frymaster fryer on left drip oil from drain there appre"
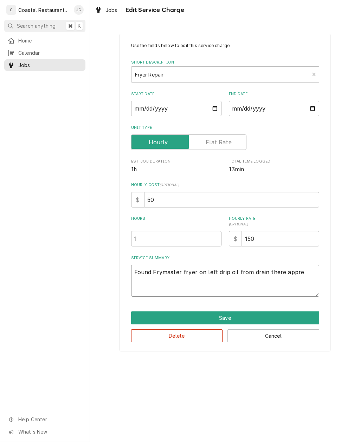
type textarea "x"
type textarea "Found Frymaster fryer on left drip oil from drain there apprea"
type textarea "x"
type textarea "Found Frymaster fryer on left drip oil from drain there appreas"
type textarea "x"
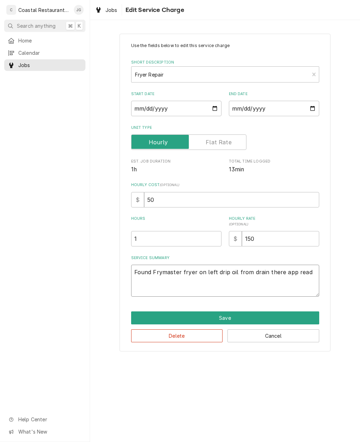
type textarea "Found Frymaster fryer on left drip oil from drain there app read"
type textarea "x"
type textarea "Found Frymaster fryer on left drip oil from drain there app read t"
type textarea "x"
type textarea "Found Frymaster fryer on left drip oil from drain there app read to"
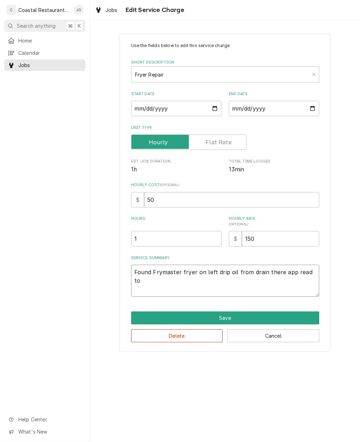
type textarea "x"
type textarea "Found Frymaster fryer on left drip oil from drain there app read to"
type textarea "x"
type textarea "Found Frymaster fryer on left drip oil from drain there app read to b"
type textarea "x"
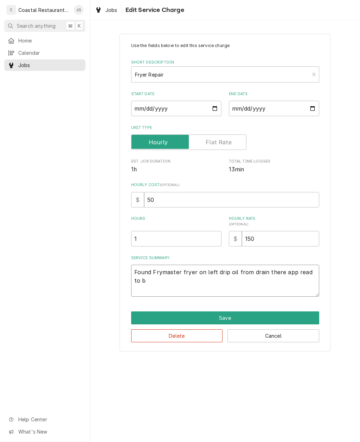
type textarea "Found Frymaster fryer on left drip oil from drain there app read to be"
type textarea "x"
type textarea "Found Frymaster fryer on left drip oil from drain there app read to be"
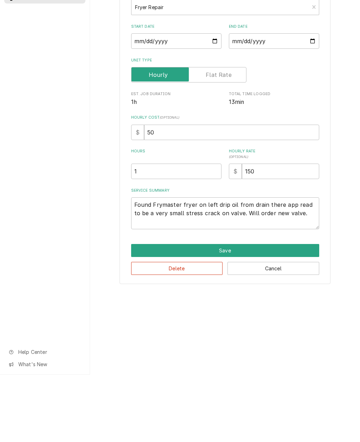
click at [263, 312] on button "Save" at bounding box center [225, 318] width 188 height 13
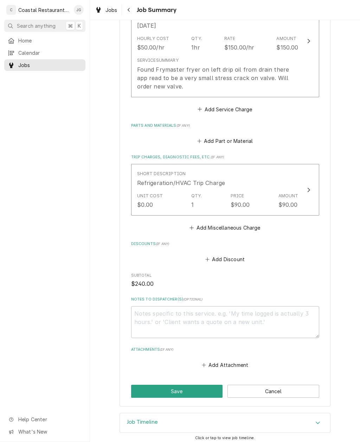
scroll to position [216, 0]
click at [198, 388] on button "Save" at bounding box center [177, 391] width 92 height 13
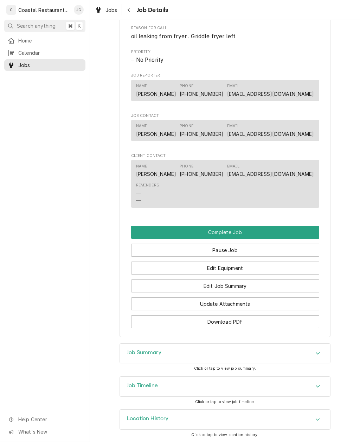
scroll to position [432, 0]
click at [247, 245] on button "Pause Job" at bounding box center [225, 250] width 188 height 13
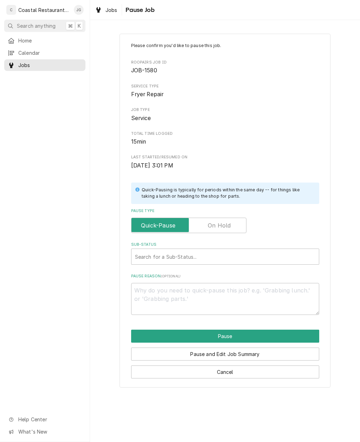
click at [224, 218] on input "Pause Type" at bounding box center [188, 225] width 109 height 15
checkbox input "true"
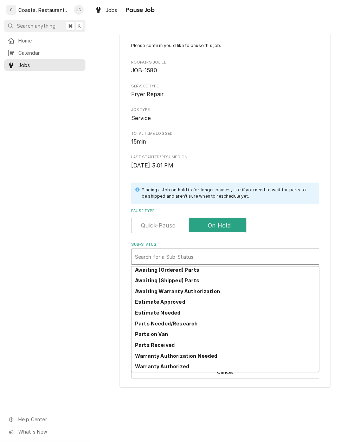
scroll to position [34, 0]
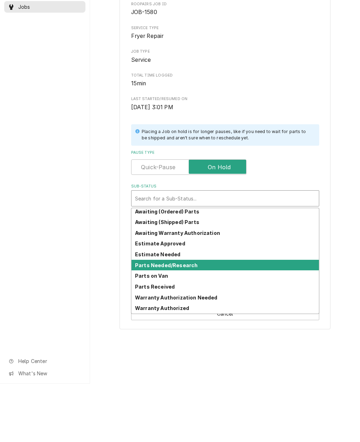
click at [203, 318] on div "Parts Needed/Research" at bounding box center [224, 323] width 187 height 11
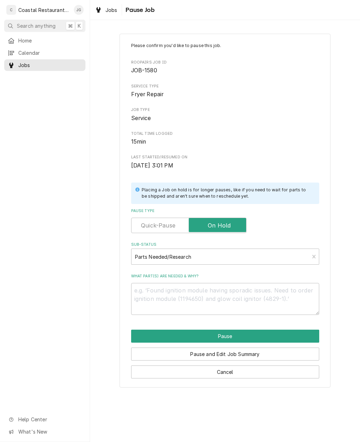
click at [240, 351] on button "Pause and Edit Job Summary" at bounding box center [225, 354] width 188 height 13
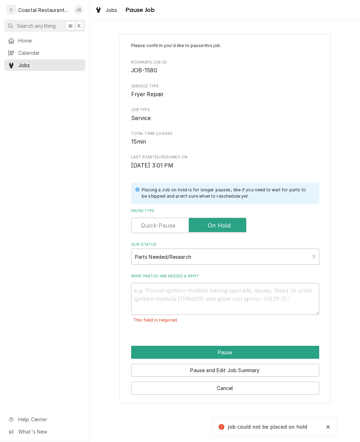
click at [247, 366] on button "Pause and Edit Job Summary" at bounding box center [225, 370] width 188 height 13
click at [255, 347] on button "Pause" at bounding box center [225, 352] width 188 height 13
type textarea "x"
click at [239, 385] on button "Cancel" at bounding box center [225, 388] width 188 height 13
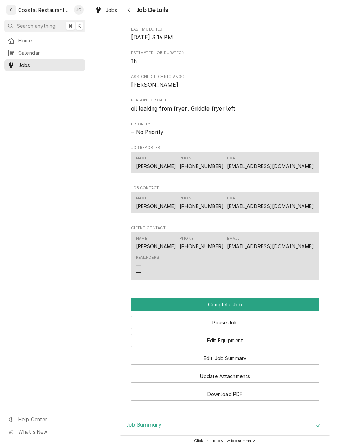
scroll to position [361, 0]
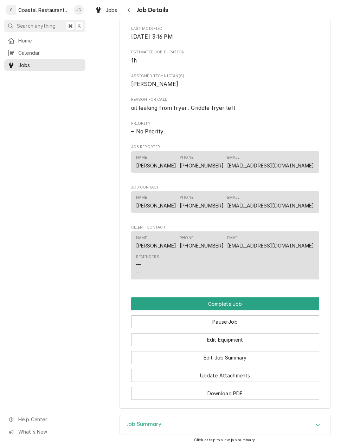
click at [249, 358] on button "Edit Job Summary" at bounding box center [225, 357] width 188 height 13
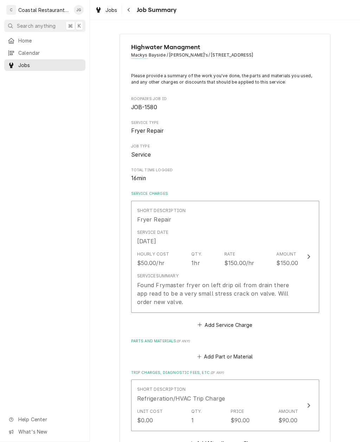
click at [238, 227] on div "Service Date [DATE]" at bounding box center [217, 238] width 161 height 22
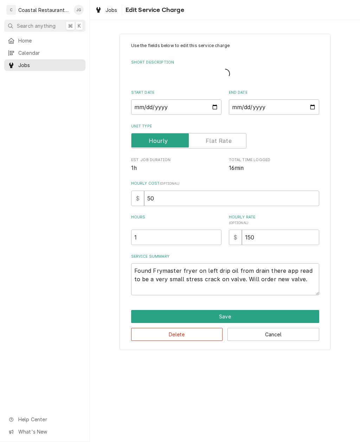
click at [238, 224] on span "( optional )" at bounding box center [239, 223] width 20 height 4
click at [242, 230] on input "150" at bounding box center [280, 237] width 77 height 15
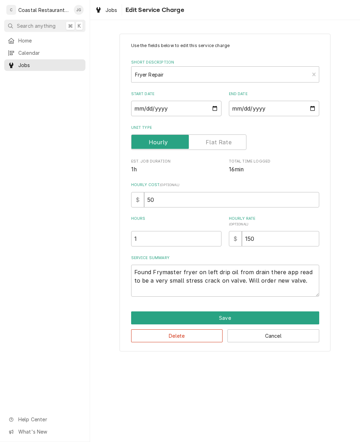
click at [257, 322] on button "Save" at bounding box center [225, 318] width 188 height 13
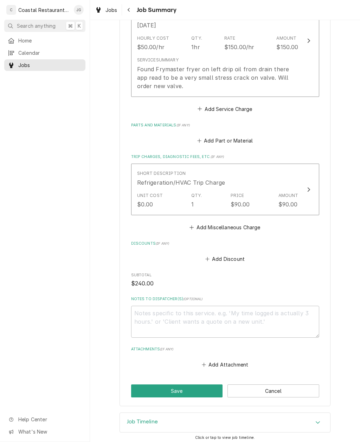
scroll to position [216, 0]
click at [202, 385] on button "Save" at bounding box center [177, 391] width 92 height 13
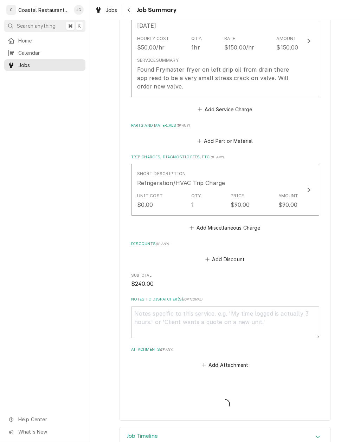
type textarea "x"
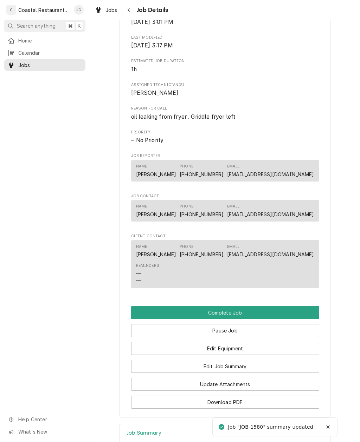
scroll to position [351, 0]
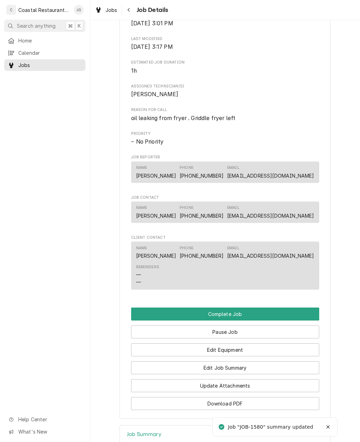
click at [266, 333] on button "Pause Job" at bounding box center [225, 332] width 188 height 13
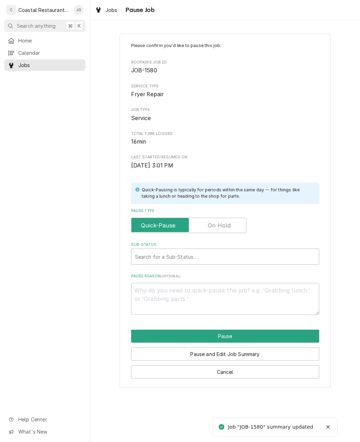
click at [231, 218] on input "Pause Type" at bounding box center [188, 225] width 109 height 15
checkbox input "true"
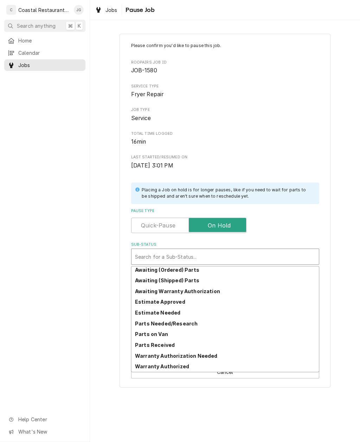
scroll to position [34, 0]
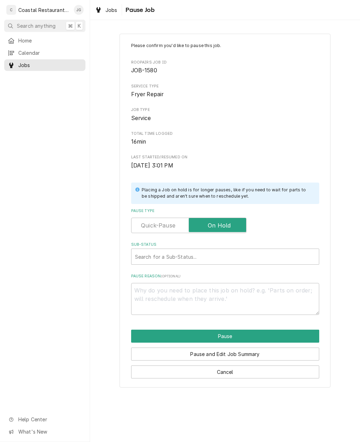
click at [355, 248] on div "Please confirm you'd like to pause this job. Roopairs Job ID JOB-1580 Service T…" at bounding box center [225, 210] width 270 height 366
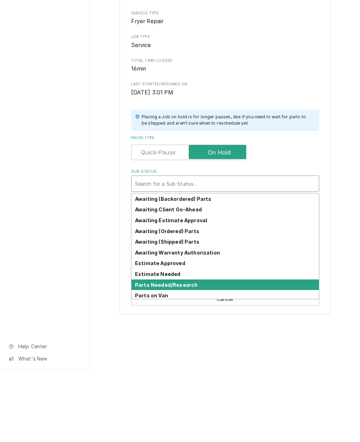
click at [200, 353] on div "Parts Needed/Research" at bounding box center [224, 358] width 187 height 11
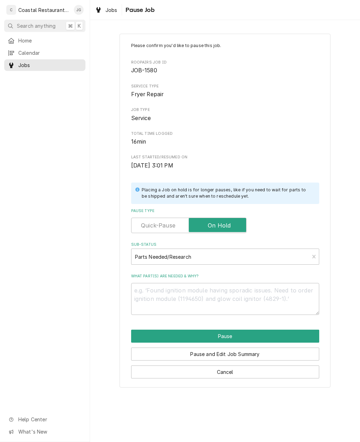
click at [255, 334] on button "Pause" at bounding box center [225, 336] width 188 height 13
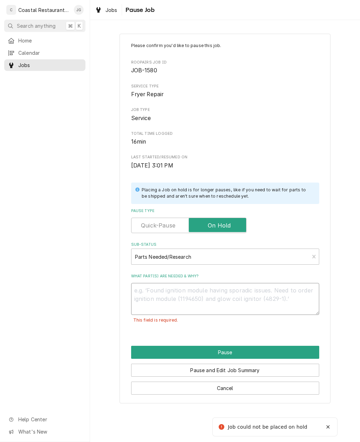
click at [227, 298] on textarea "What part(s) are needed & why?" at bounding box center [225, 299] width 188 height 32
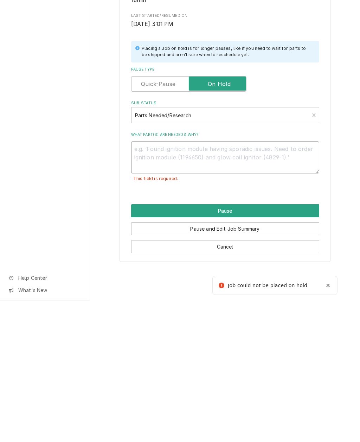
type textarea "x"
type textarea "Ne"
type textarea "x"
type textarea "Need"
type textarea "x"
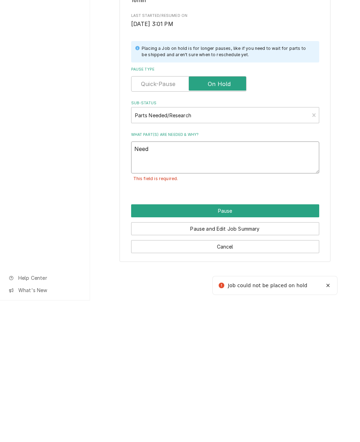
type textarea "Needs"
type textarea "x"
type textarea "Needs"
type textarea "x"
type textarea "Needs F"
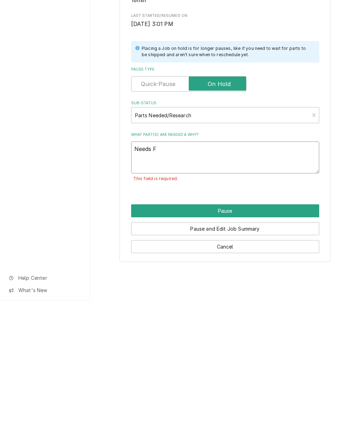
type textarea "x"
type textarea "Needs"
type textarea "x"
type textarea "Need"
type textarea "x"
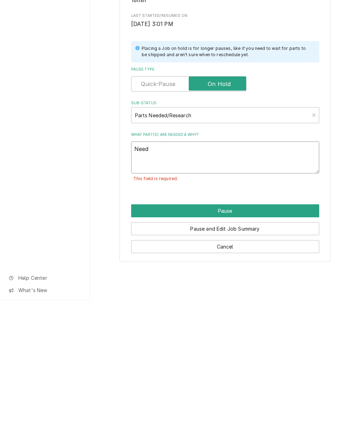
type textarea "Need’"
type textarea "x"
type textarea "Need’s"
type textarea "x"
type textarea "Need’s D"
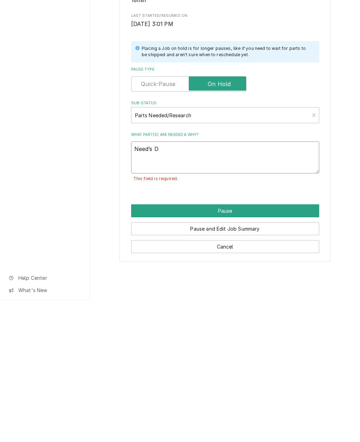
type textarea "x"
type textarea "Need’s Dr"
type textarea "x"
type textarea "Need’s Drai"
type textarea "x"
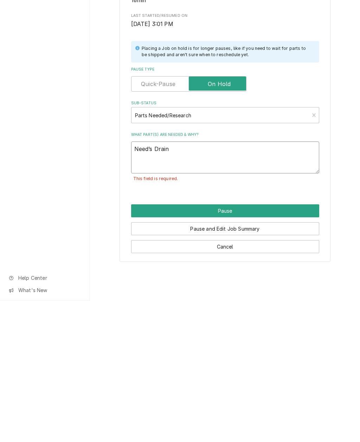
type textarea "Need’s Drain"
type textarea "x"
type textarea "Need’s Drain Va"
type textarea "x"
type textarea "Need’s Drain Val"
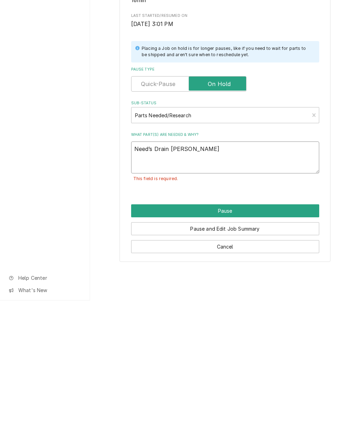
type textarea "x"
type textarea "Need’s Drain Valv"
type textarea "x"
type textarea "Need’s Drain Valve"
type textarea "x"
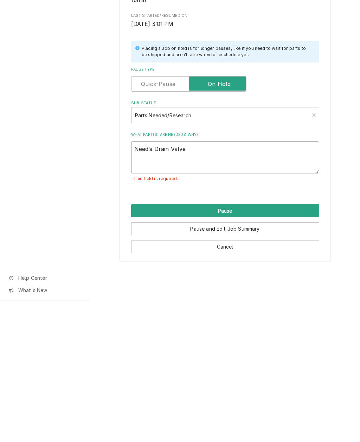
type textarea "Need’s Drain Valve"
click at [238, 346] on button "Pause" at bounding box center [225, 352] width 188 height 13
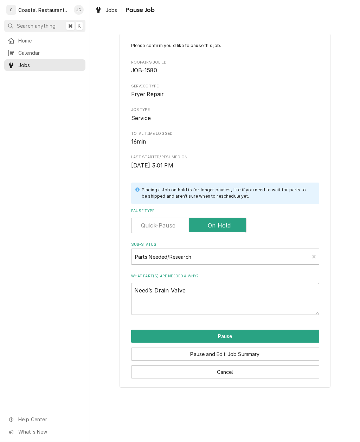
type textarea "x"
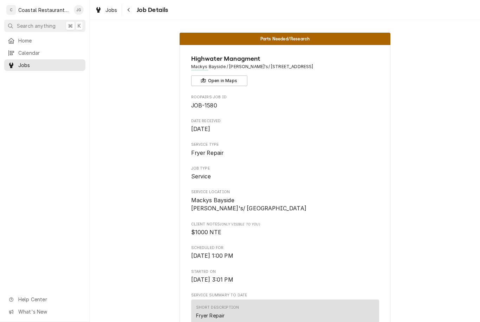
click at [120, 27] on div "Parts Needed/Research Highwater Managment [GEOGRAPHIC_DATA] / Macky's/ [GEOGRAP…" at bounding box center [285, 171] width 390 height 302
click at [112, 25] on div "Parts Needed/Research Highwater Managment [GEOGRAPHIC_DATA] / Macky's/ [GEOGRAP…" at bounding box center [285, 171] width 390 height 302
click at [293, 37] on span "Parts Needed/Research" at bounding box center [284, 39] width 49 height 5
click at [39, 41] on span "Home" at bounding box center [50, 40] width 64 height 7
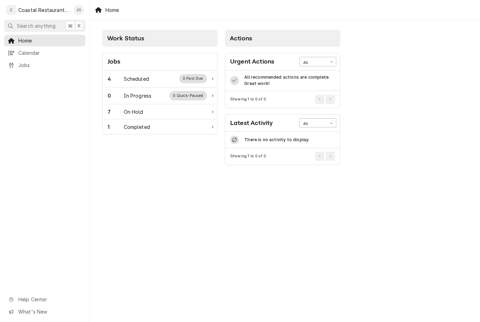
click at [153, 79] on div "4 Scheduled 0 Past Due" at bounding box center [156, 78] width 99 height 9
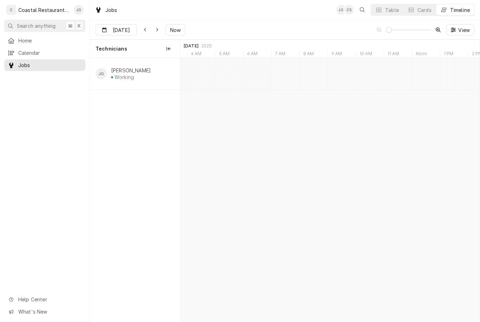
type input "[DATE]"
click at [297, 78] on div "Fryer Repair Southern [US_STATE] Brewing Company | Ocean View, 19970" at bounding box center [298, 78] width 19 height 15
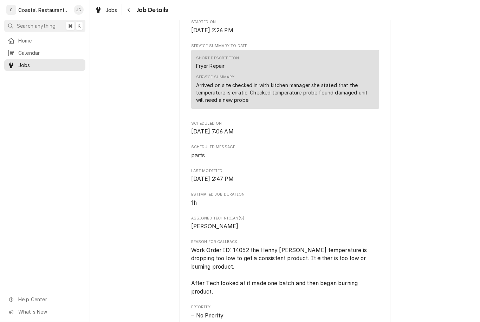
scroll to position [292, 0]
